Goal: Find specific page/section: Find specific page/section

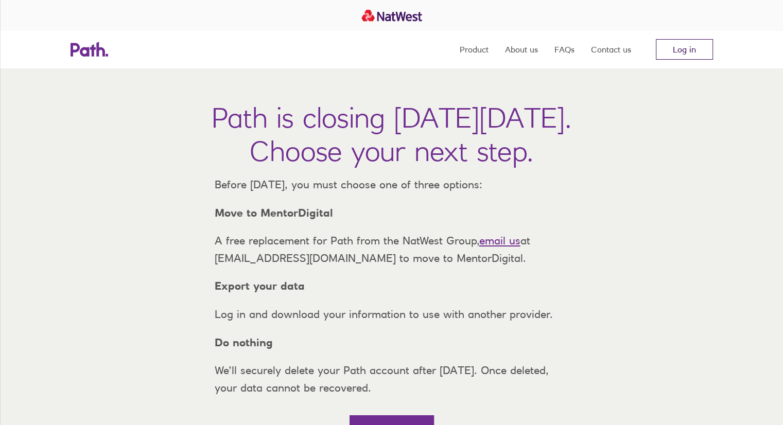
click at [675, 50] on link "Log in" at bounding box center [684, 49] width 57 height 21
click at [682, 48] on link "Log in" at bounding box center [684, 49] width 57 height 21
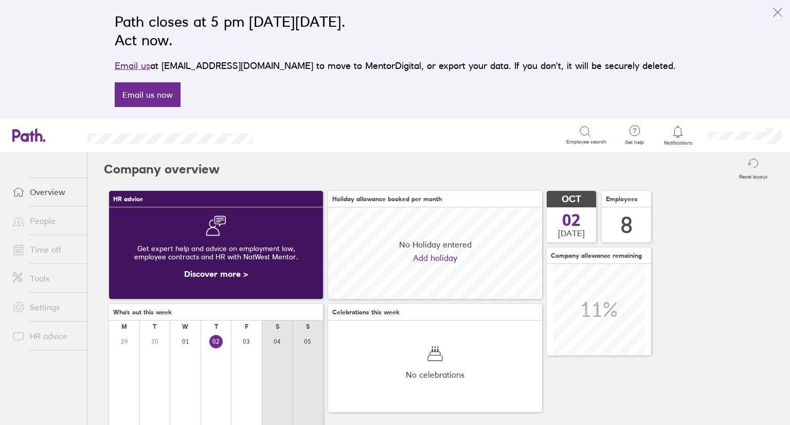
scroll to position [91, 214]
click at [779, 9] on icon "link" at bounding box center [778, 12] width 12 height 12
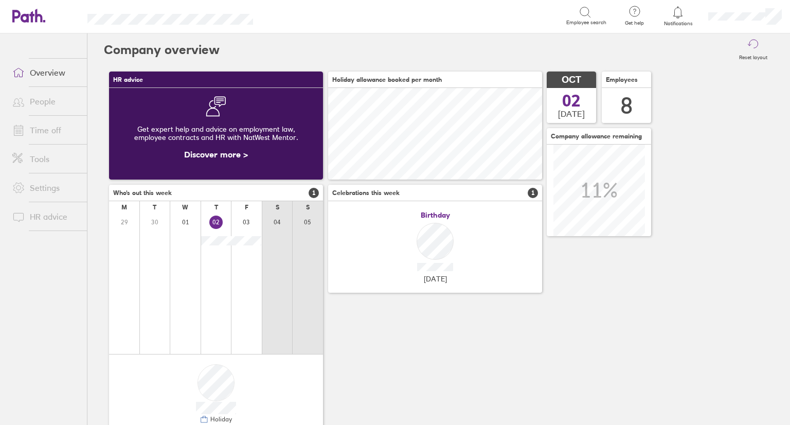
click at [38, 101] on link "People" at bounding box center [45, 101] width 83 height 21
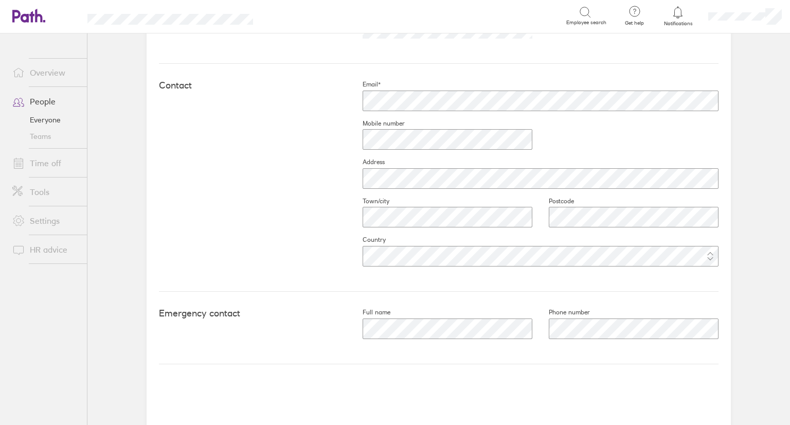
scroll to position [161, 0]
